Goal: Navigation & Orientation: Understand site structure

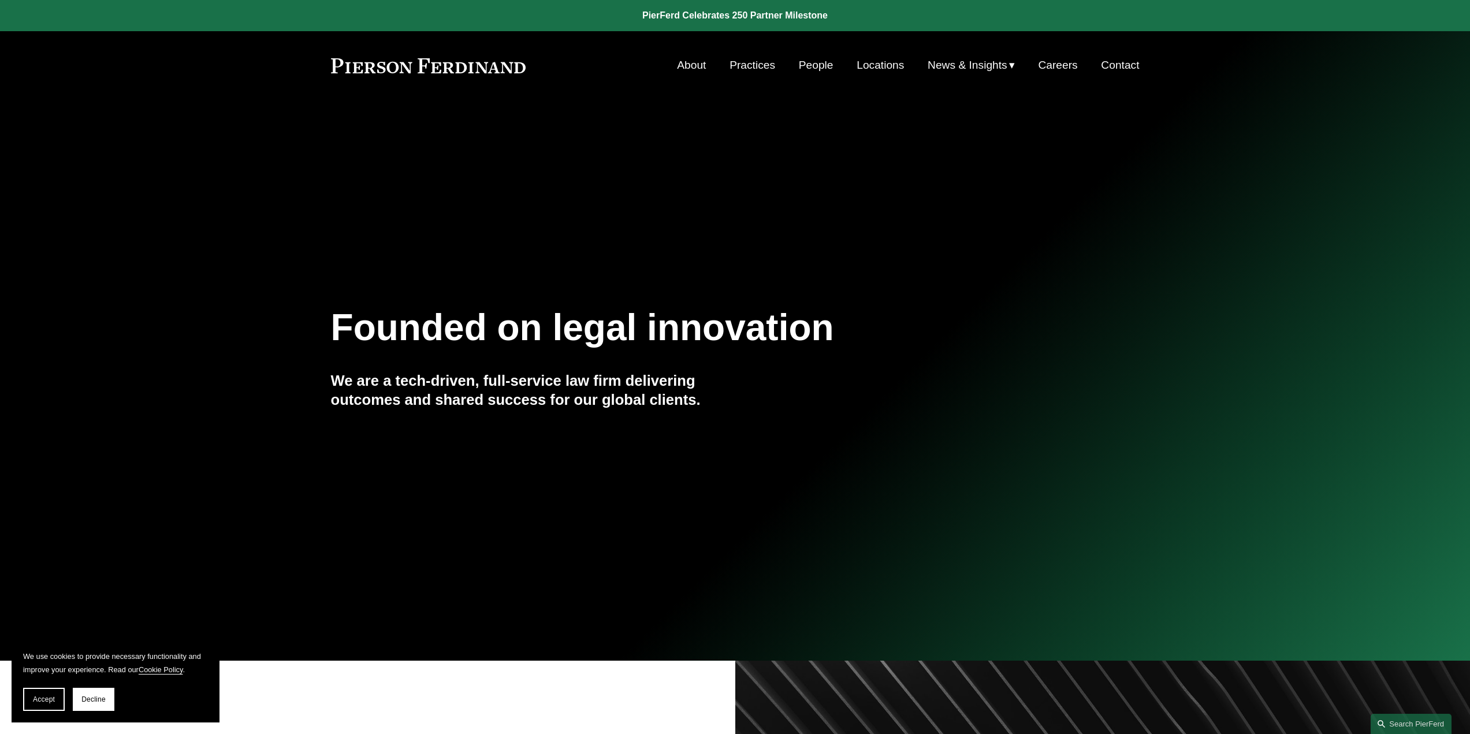
click at [760, 64] on link "Practices" at bounding box center [753, 65] width 46 height 22
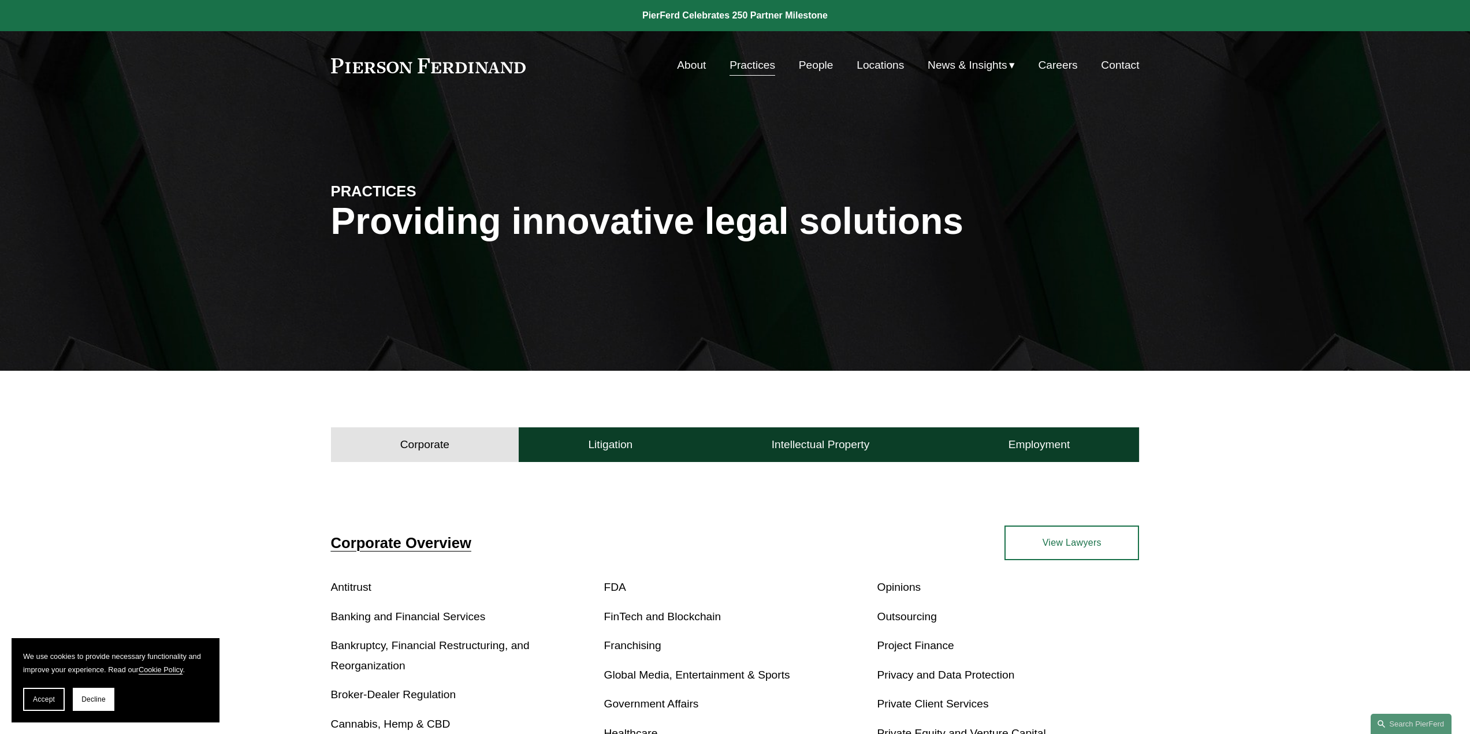
click at [815, 69] on link "People" at bounding box center [816, 65] width 35 height 22
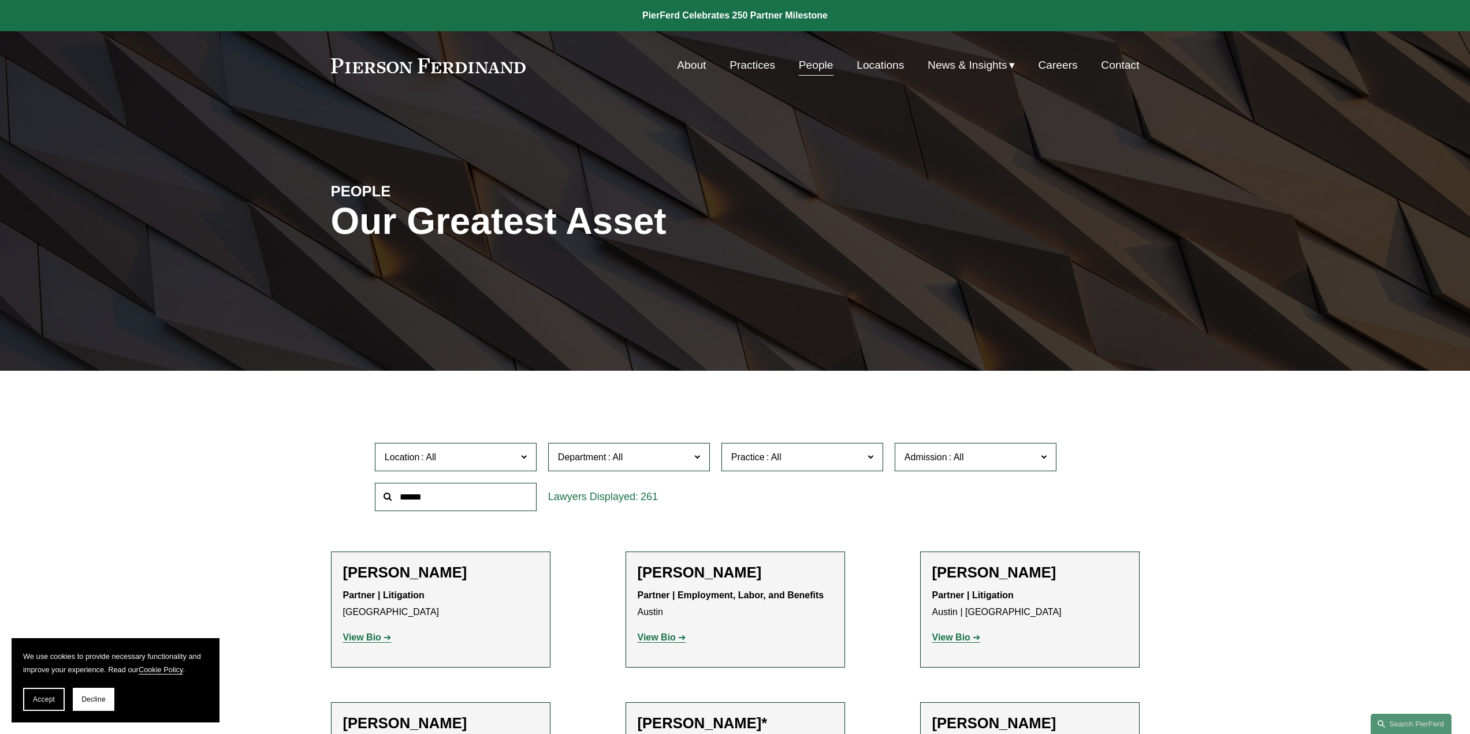
click at [755, 63] on link "Practices" at bounding box center [753, 65] width 46 height 22
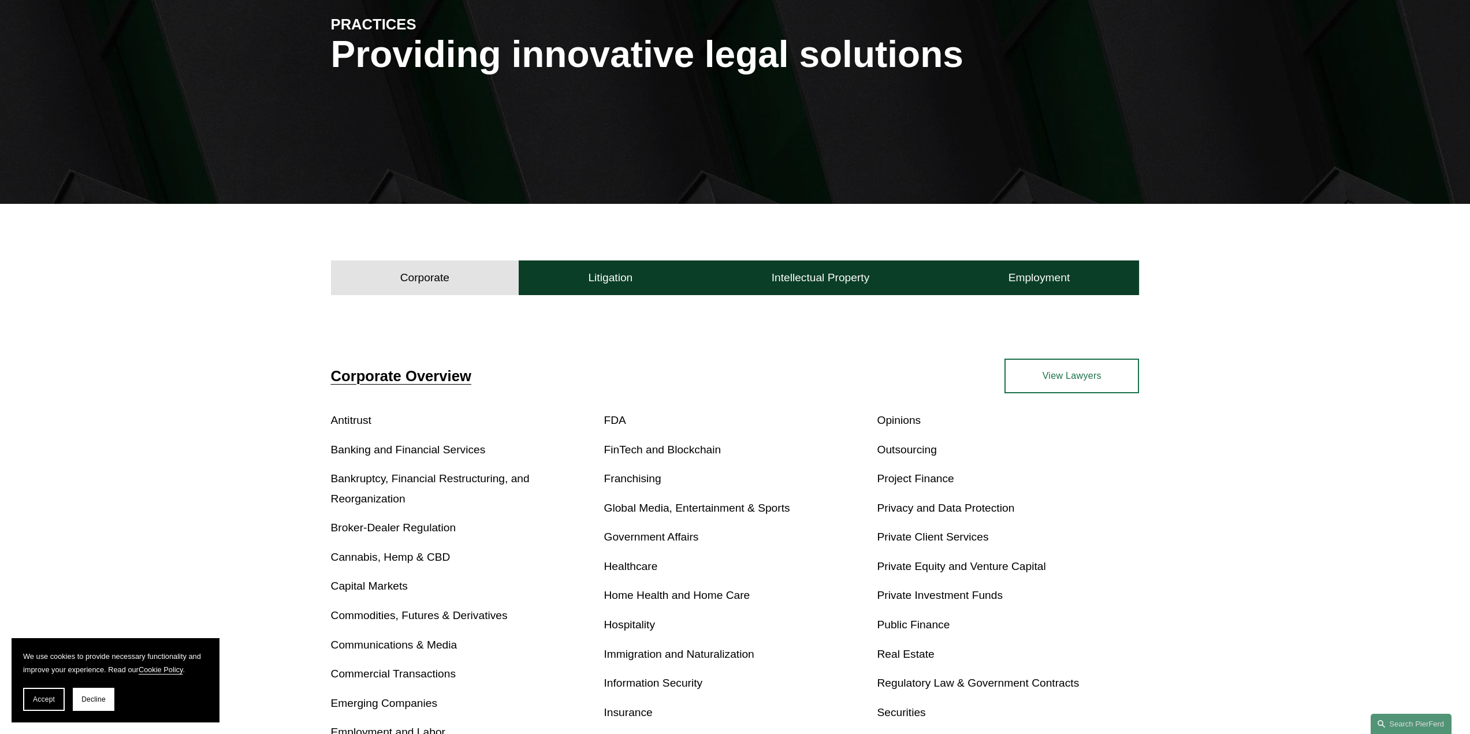
scroll to position [116, 0]
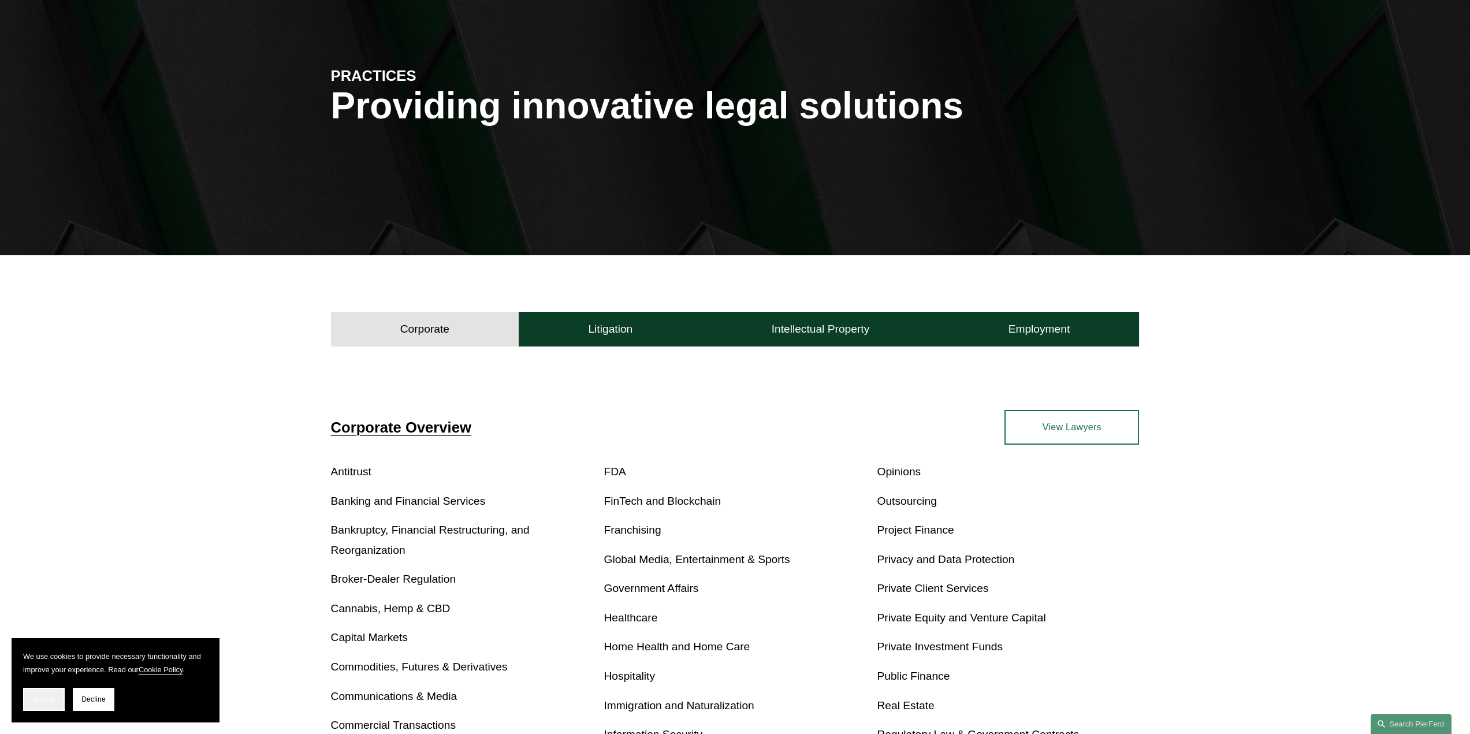
click at [44, 710] on button "Accept" at bounding box center [44, 699] width 42 height 23
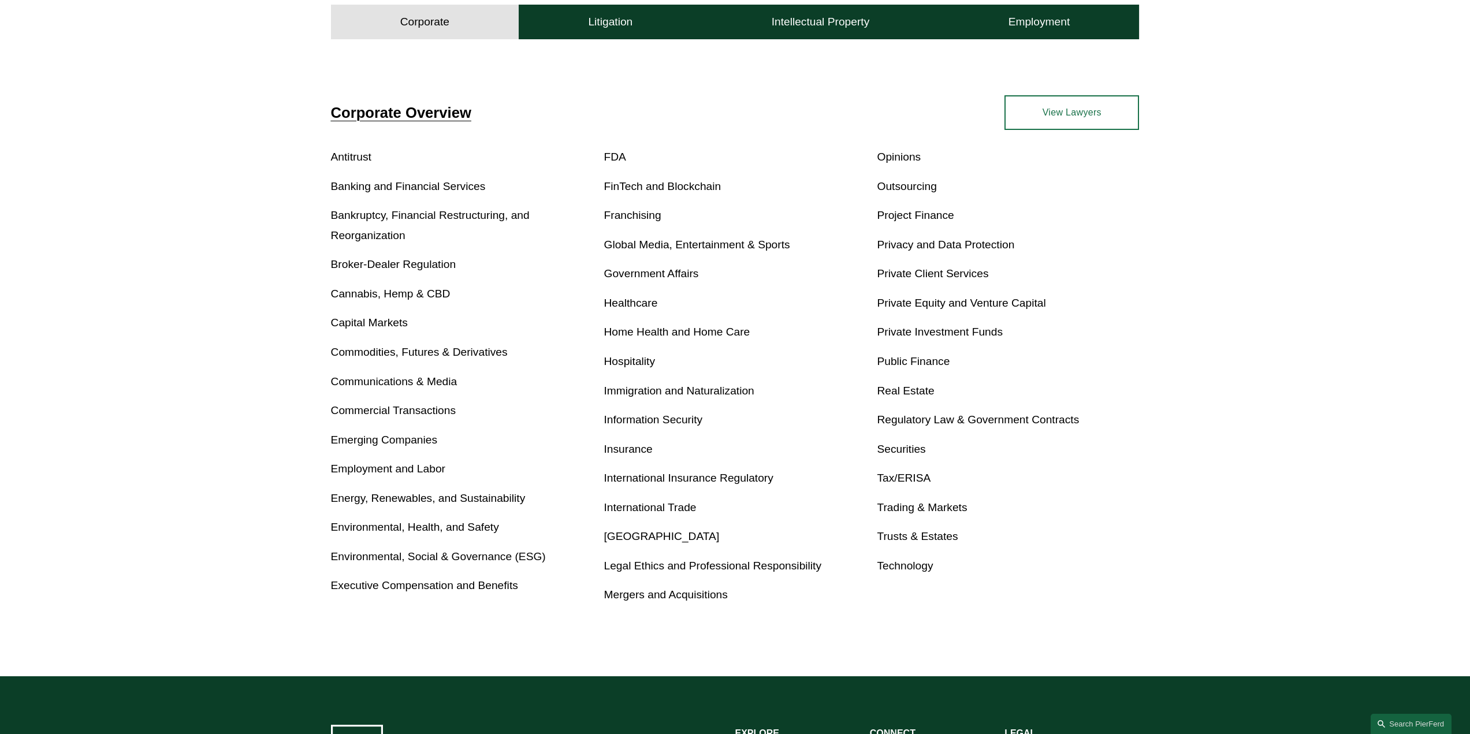
scroll to position [404, 0]
